Goal: Information Seeking & Learning: Learn about a topic

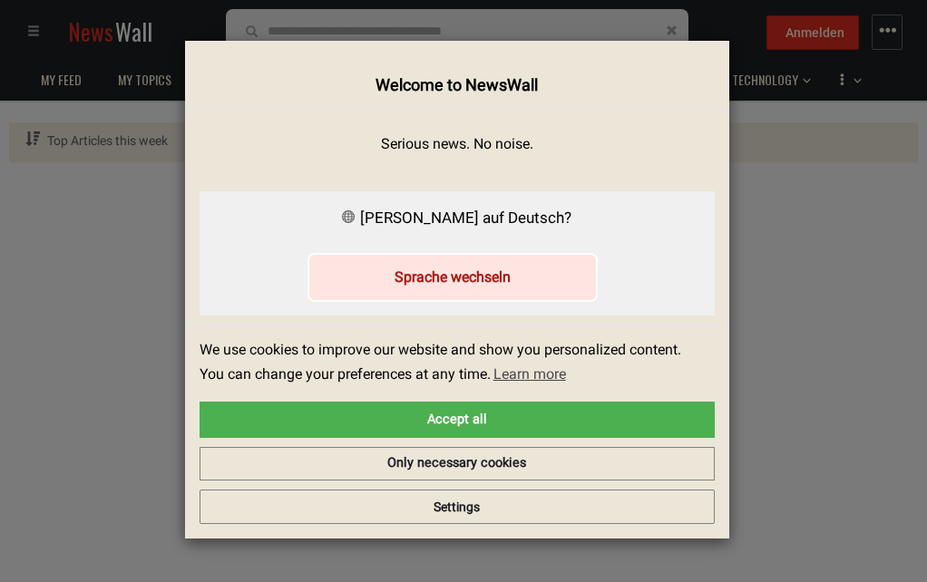
click at [442, 280] on button "Sprache wechseln" at bounding box center [452, 277] width 290 height 48
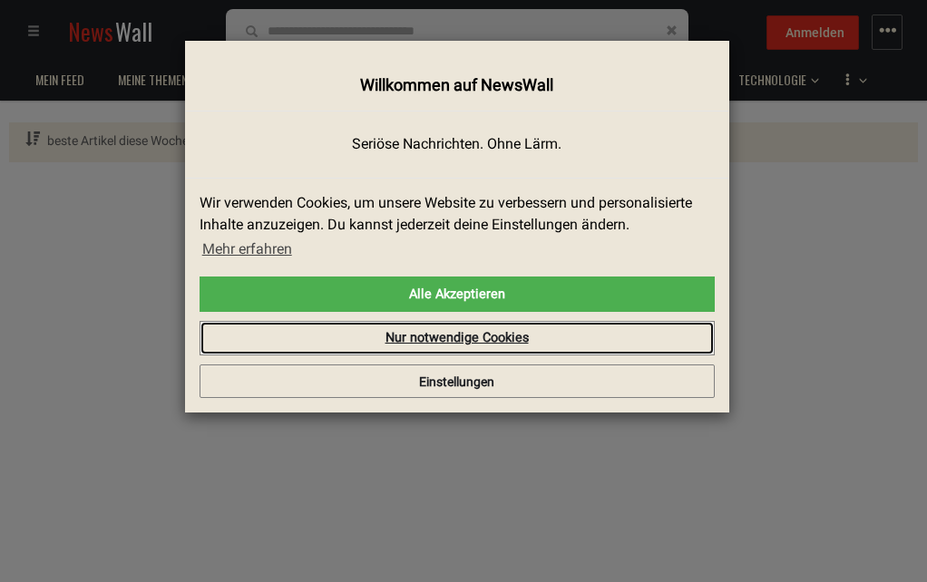
click at [456, 339] on link "Nur notwendige Cookies" at bounding box center [456, 338] width 515 height 34
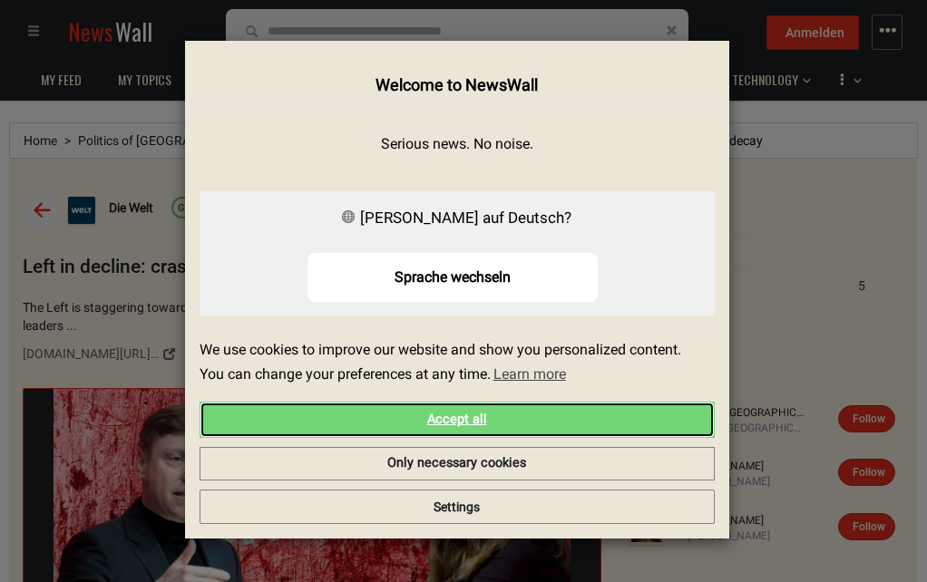
click at [475, 426] on link "Accept all" at bounding box center [456, 420] width 515 height 36
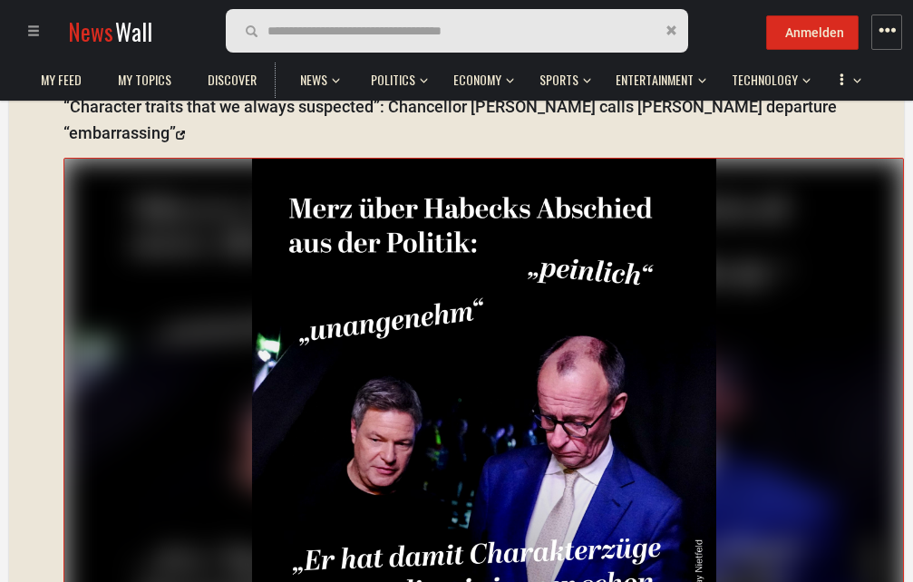
scroll to position [13947, 0]
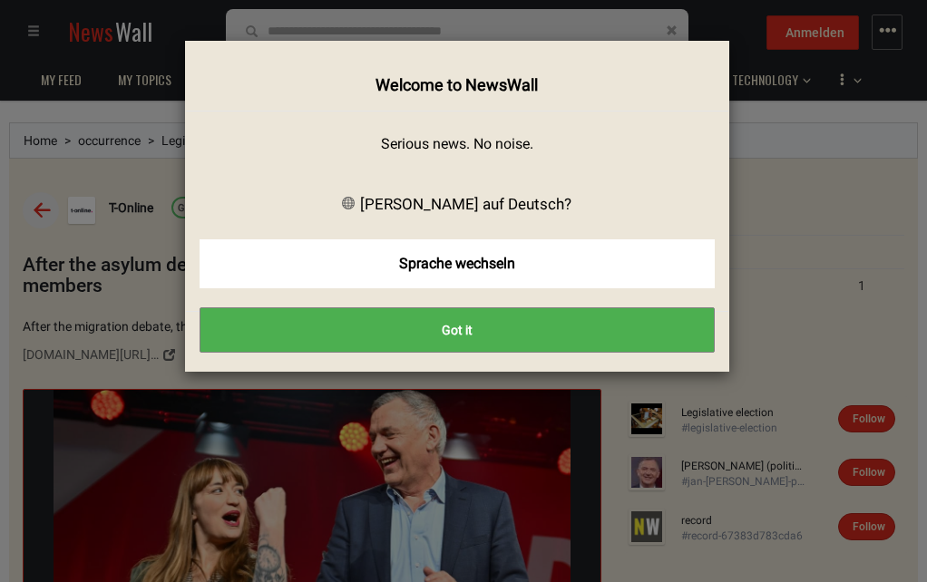
click at [846, 238] on div "× Welcome to NewsWall Serious news. No noise. [PERSON_NAME] auf Deutsch? Sprach…" at bounding box center [463, 291] width 899 height 555
